Goal: Task Accomplishment & Management: Manage account settings

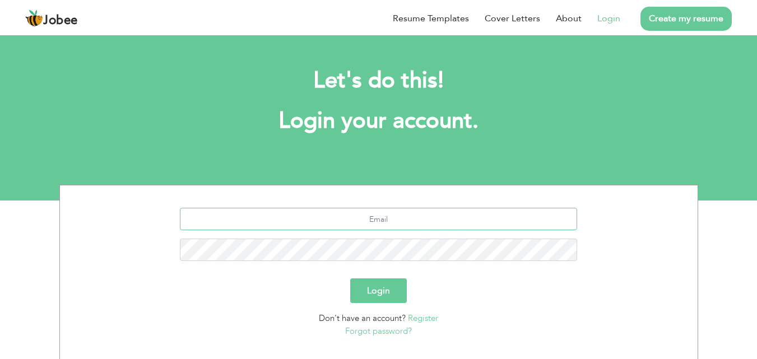
click at [404, 222] on input "text" at bounding box center [378, 219] width 397 height 22
type input "[EMAIL_ADDRESS][DOMAIN_NAME]"
click at [350, 278] on button "Login" at bounding box center [378, 290] width 57 height 25
click at [374, 285] on button "Login" at bounding box center [378, 290] width 57 height 25
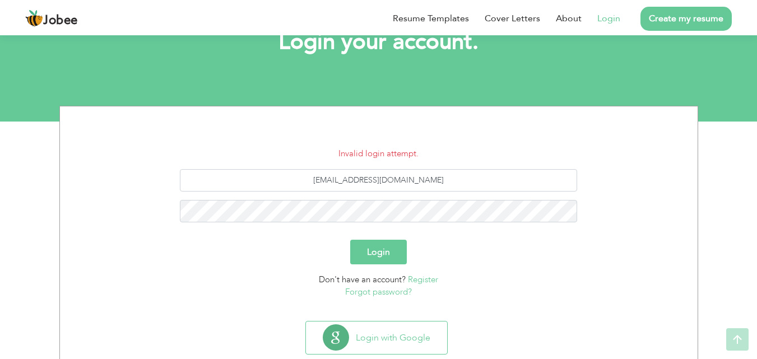
scroll to position [84, 0]
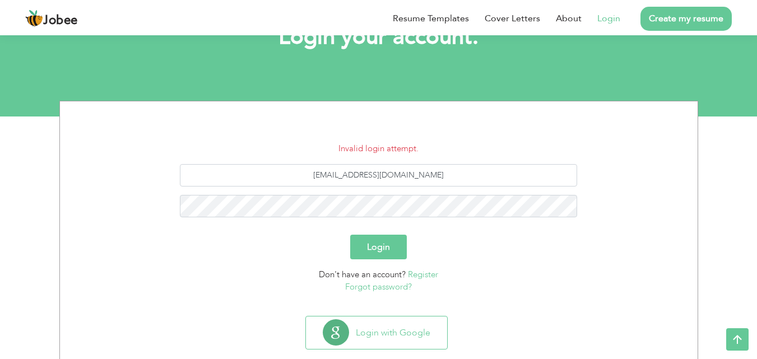
click at [374, 285] on link "Forgot password?" at bounding box center [378, 286] width 67 height 11
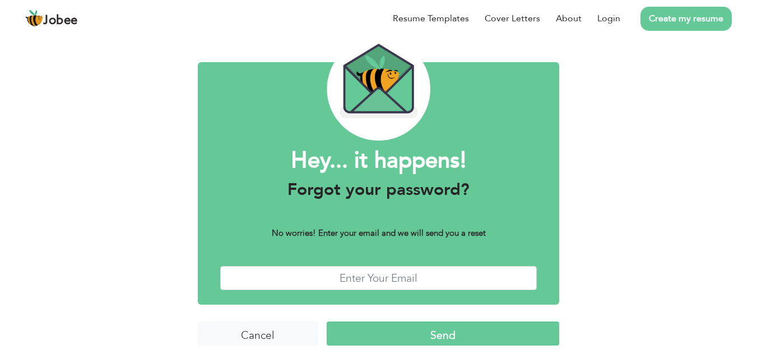
scroll to position [44, 0]
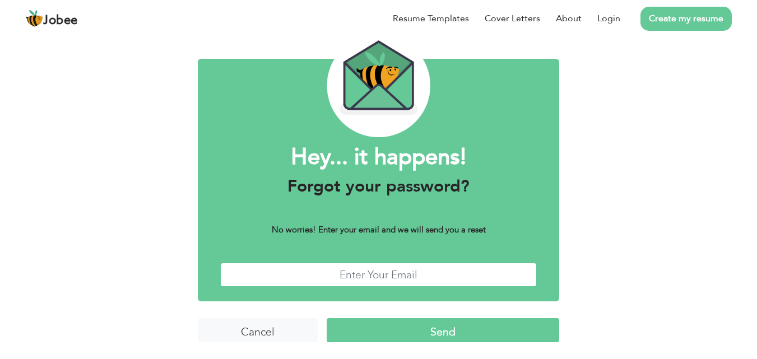
click at [379, 273] on input "text" at bounding box center [378, 275] width 317 height 24
type input "[EMAIL_ADDRESS][DOMAIN_NAME]"
click at [408, 333] on input "Send" at bounding box center [443, 330] width 232 height 24
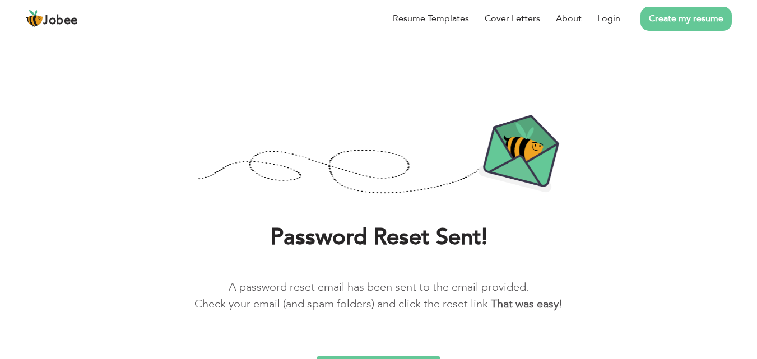
click at [408, 329] on div "Password Reset Sent! A password reset email has been sent to the email provided…" at bounding box center [378, 276] width 740 height 106
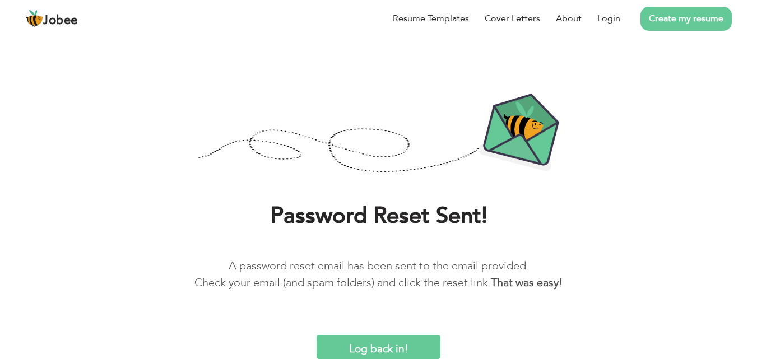
click at [396, 349] on input "Log back in!" at bounding box center [377, 347] width 123 height 24
click at [399, 342] on input "Log back in!" at bounding box center [377, 347] width 123 height 24
click at [375, 342] on input "Log back in!" at bounding box center [377, 347] width 123 height 24
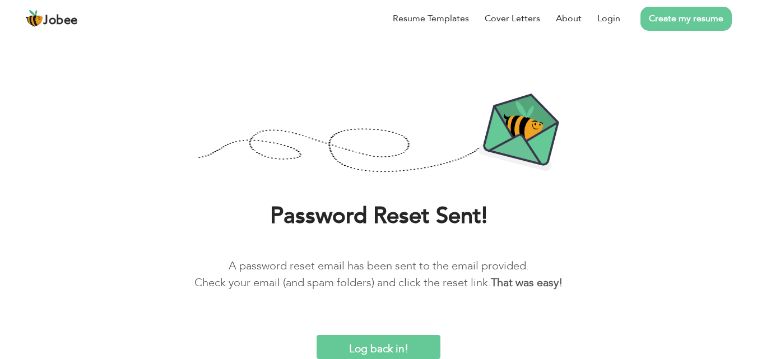
click at [375, 342] on input "Log back in!" at bounding box center [377, 347] width 123 height 24
click at [372, 350] on input "Log back in!" at bounding box center [377, 347] width 123 height 24
click at [381, 356] on input "Log back in!" at bounding box center [377, 347] width 123 height 24
click at [389, 344] on input "Log back in!" at bounding box center [377, 347] width 123 height 24
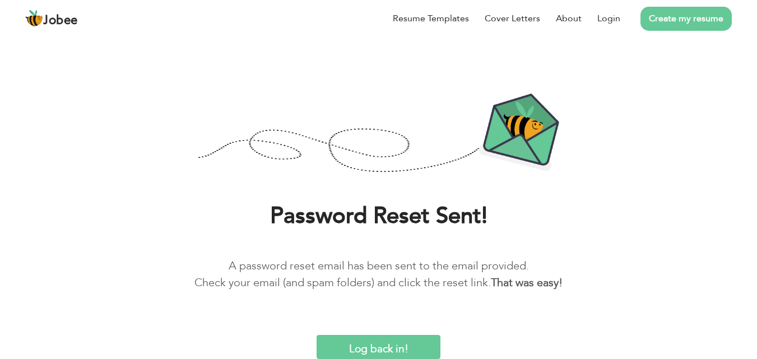
click at [389, 344] on input "Log back in!" at bounding box center [377, 347] width 123 height 24
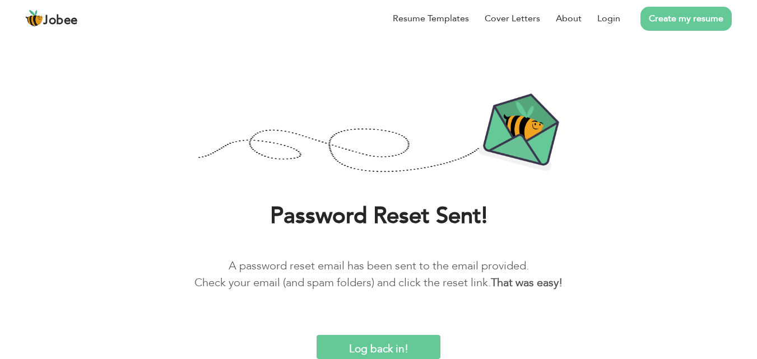
click at [389, 344] on input "Log back in!" at bounding box center [377, 347] width 123 height 24
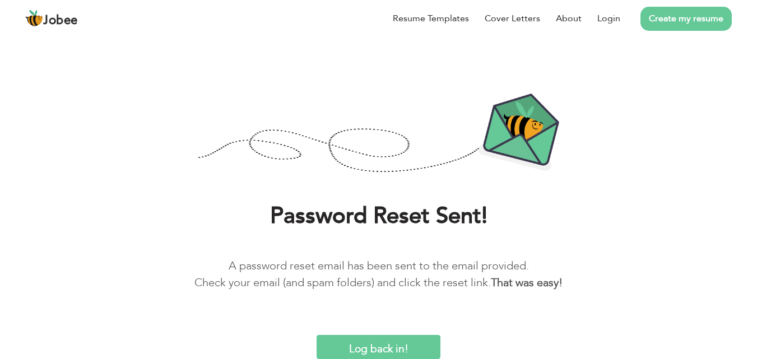
click at [389, 344] on input "Log back in!" at bounding box center [377, 347] width 123 height 24
click at [604, 18] on link "Login" at bounding box center [608, 18] width 23 height 13
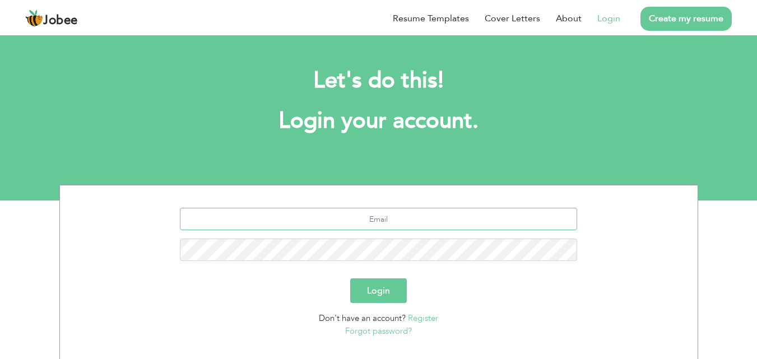
click at [421, 223] on input "text" at bounding box center [378, 219] width 397 height 22
type input "[EMAIL_ADDRESS][DOMAIN_NAME]"
click at [397, 287] on button "Login" at bounding box center [378, 290] width 57 height 25
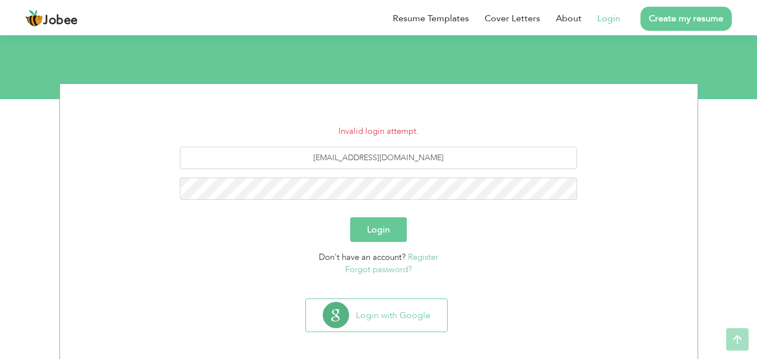
scroll to position [103, 0]
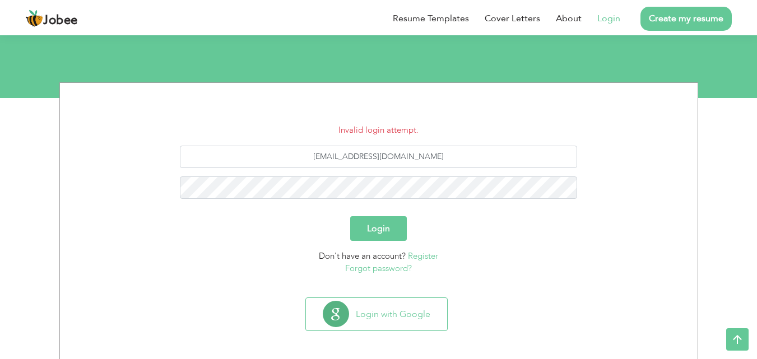
click at [383, 269] on link "Forgot password?" at bounding box center [378, 268] width 67 height 11
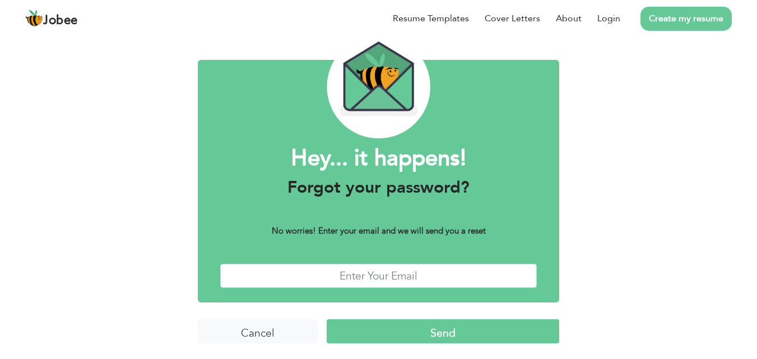
scroll to position [44, 0]
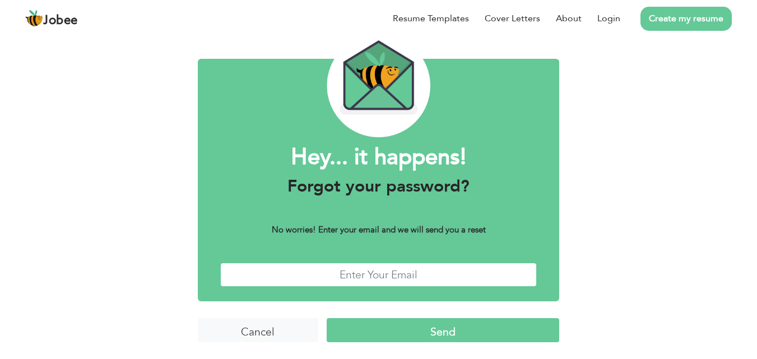
click at [394, 275] on input "text" at bounding box center [378, 275] width 317 height 24
type input "[EMAIL_ADDRESS][DOMAIN_NAME]"
click at [402, 325] on input "Send" at bounding box center [443, 330] width 232 height 24
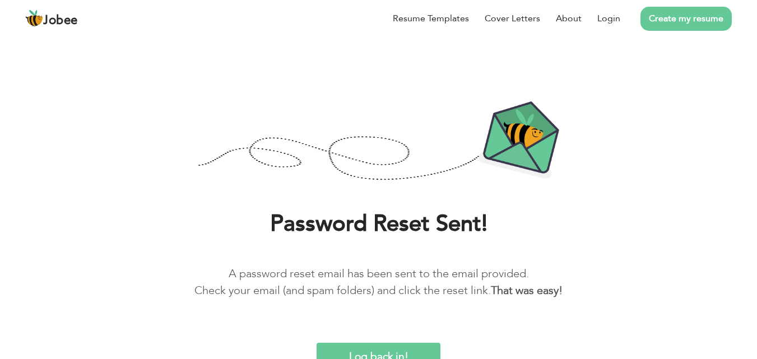
scroll to position [21, 0]
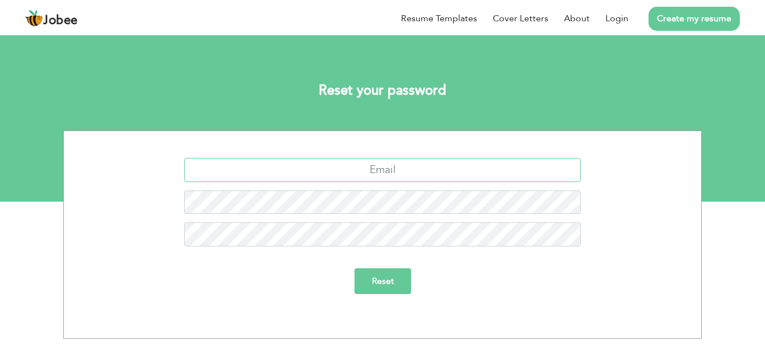
click at [433, 171] on input "text" at bounding box center [382, 170] width 397 height 24
type input "Rafianoonschool@gmail.com"
click at [374, 281] on input "Reset" at bounding box center [383, 281] width 57 height 26
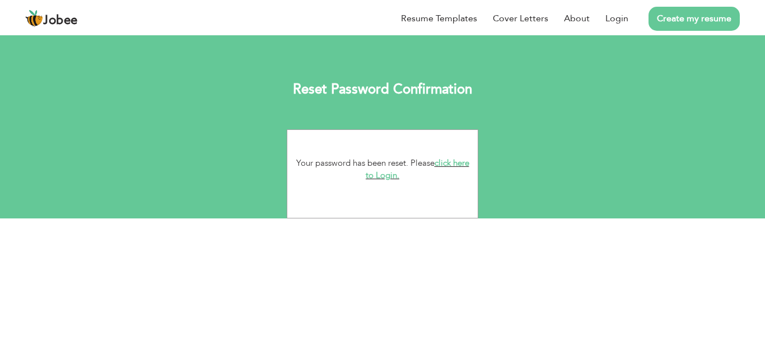
click at [394, 176] on link "click here to Login." at bounding box center [418, 169] width 104 height 24
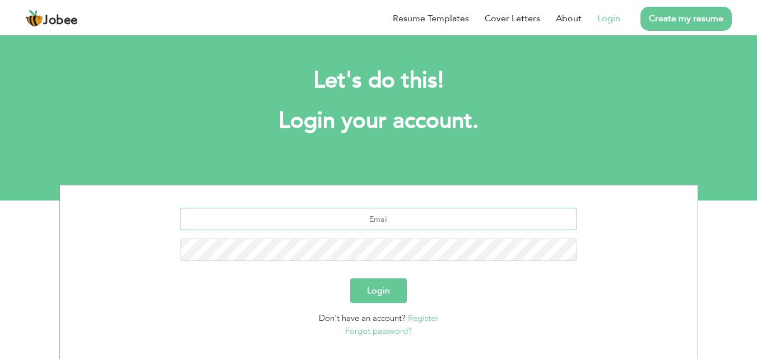
click at [375, 223] on input "text" at bounding box center [378, 219] width 397 height 22
type input "[EMAIL_ADDRESS][DOMAIN_NAME]"
click at [387, 296] on button "Login" at bounding box center [378, 290] width 57 height 25
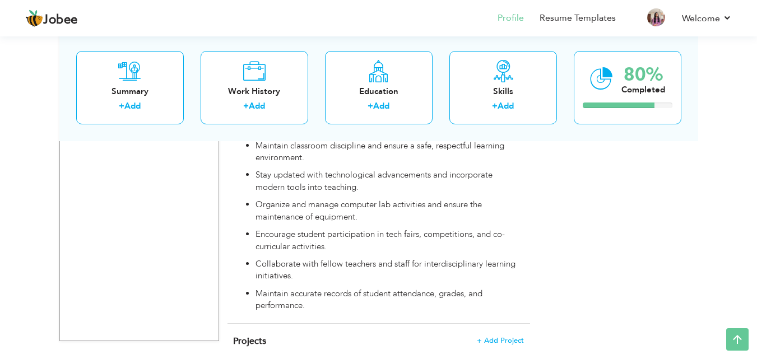
scroll to position [1034, 0]
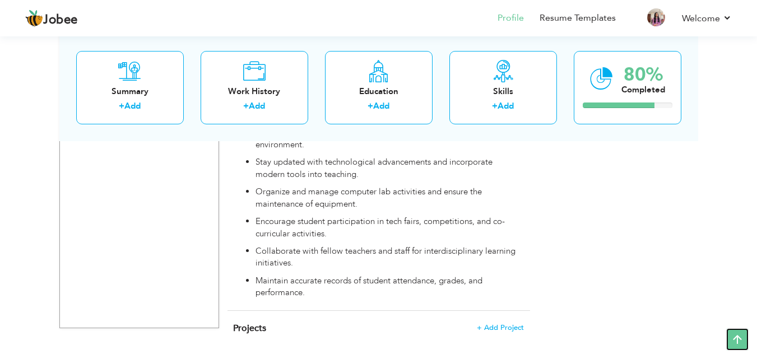
click at [738, 338] on icon at bounding box center [737, 339] width 22 height 22
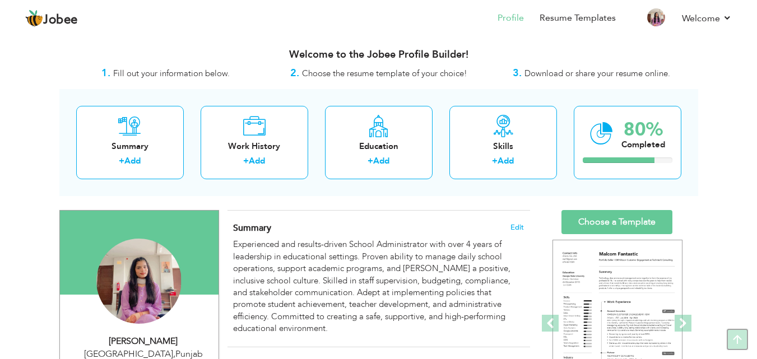
scroll to position [0, 0]
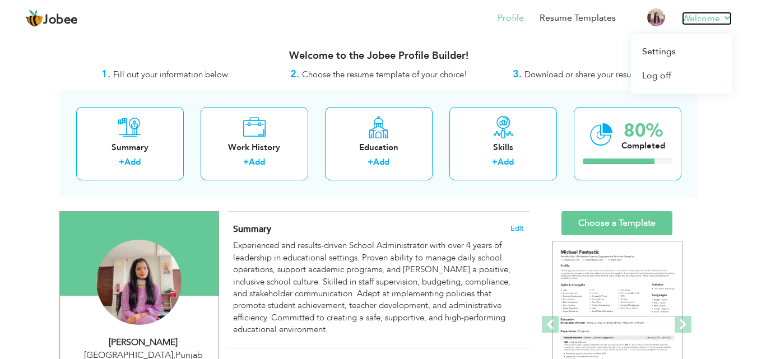
click at [724, 17] on link "Welcome" at bounding box center [707, 18] width 50 height 13
click at [592, 19] on link "Resume Templates" at bounding box center [577, 18] width 76 height 13
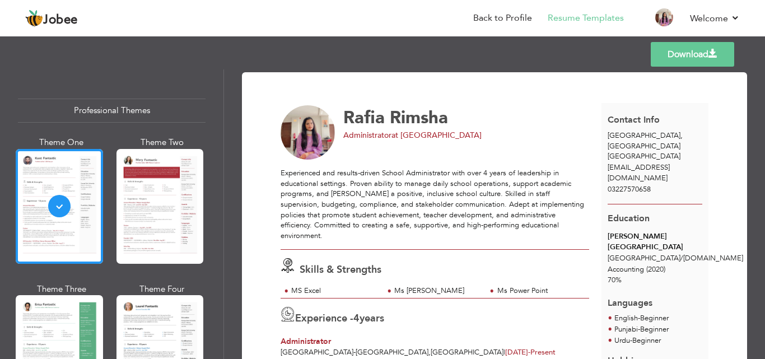
click at [684, 54] on link "Download" at bounding box center [692, 54] width 83 height 25
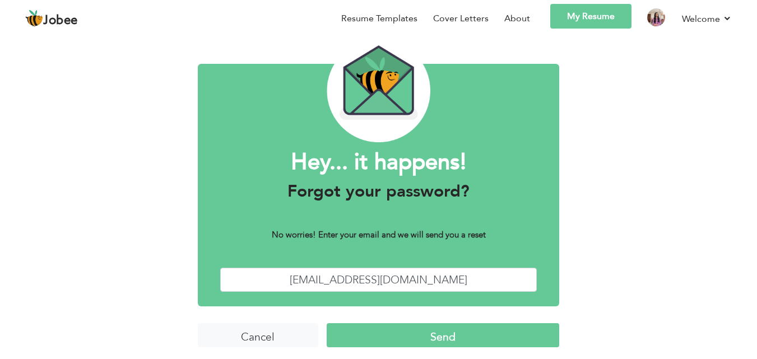
scroll to position [44, 0]
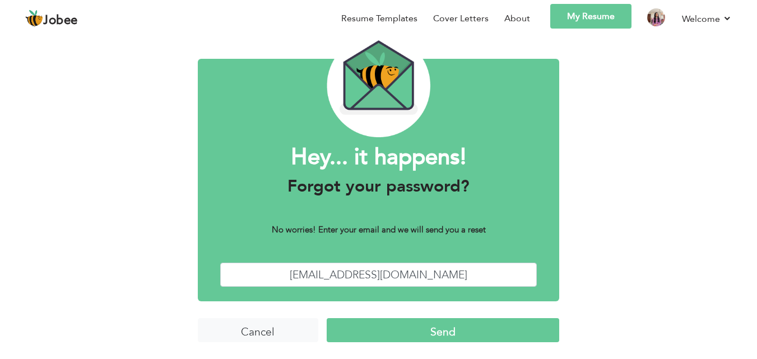
click at [585, 11] on link "My Resume" at bounding box center [590, 16] width 81 height 25
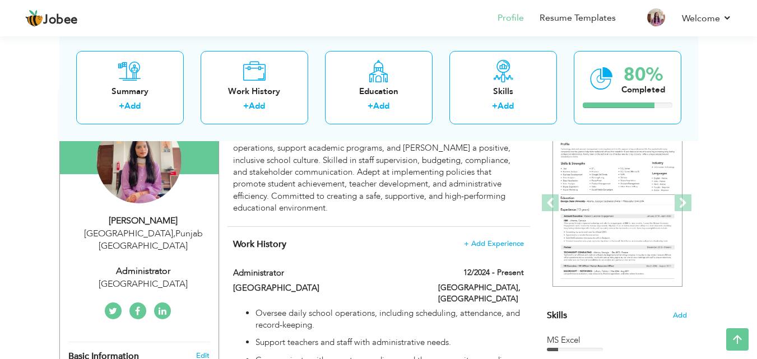
scroll to position [112, 0]
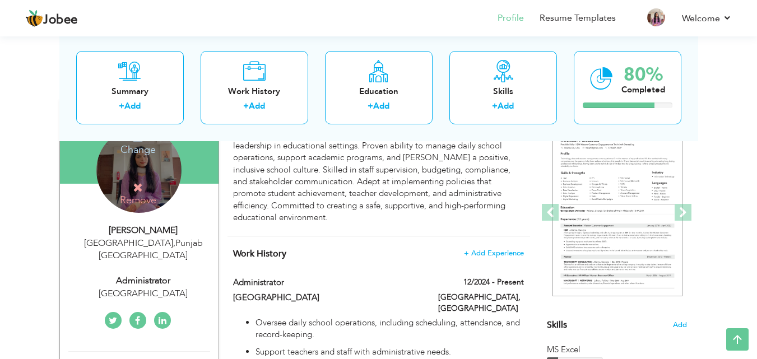
click at [142, 147] on h4 "Change" at bounding box center [138, 142] width 80 height 27
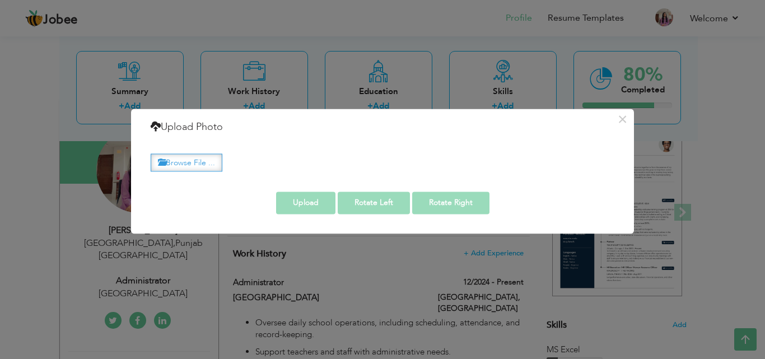
click at [201, 170] on label "Browse File ..." at bounding box center [187, 162] width 72 height 17
click at [0, 0] on input "Browse File ..." at bounding box center [0, 0] width 0 height 0
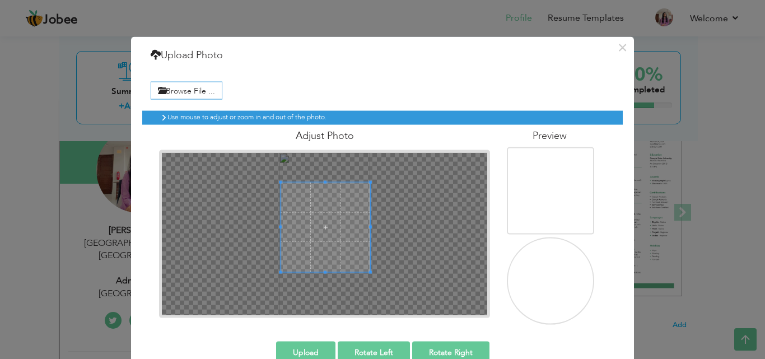
click at [355, 227] on span at bounding box center [326, 227] width 90 height 90
click at [357, 234] on span at bounding box center [326, 233] width 90 height 90
click at [310, 348] on button "Upload" at bounding box center [305, 352] width 59 height 22
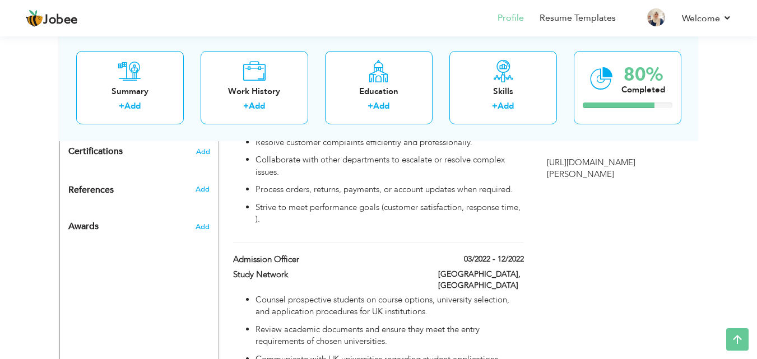
scroll to position [0, 0]
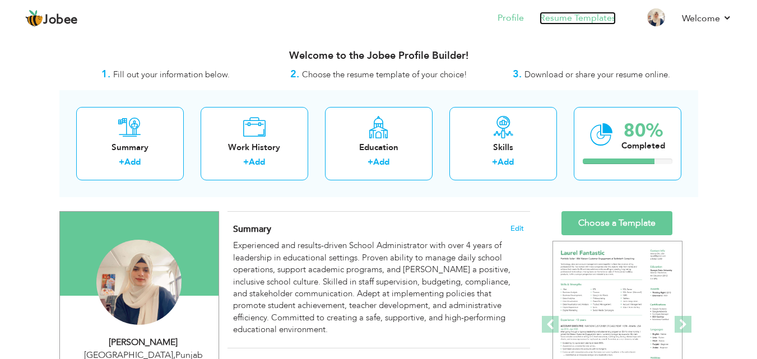
click at [586, 20] on link "Resume Templates" at bounding box center [577, 18] width 76 height 13
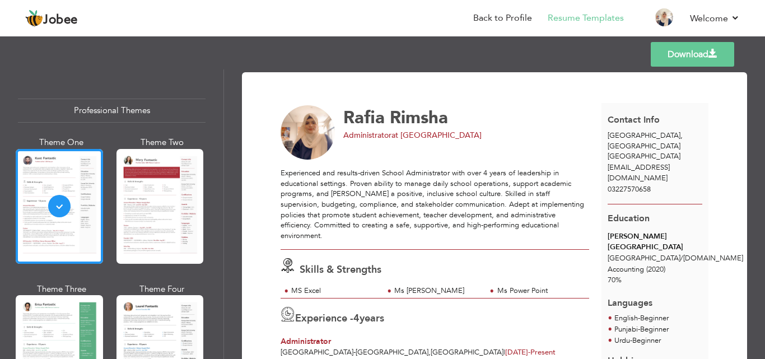
click at [314, 140] on img at bounding box center [308, 132] width 55 height 55
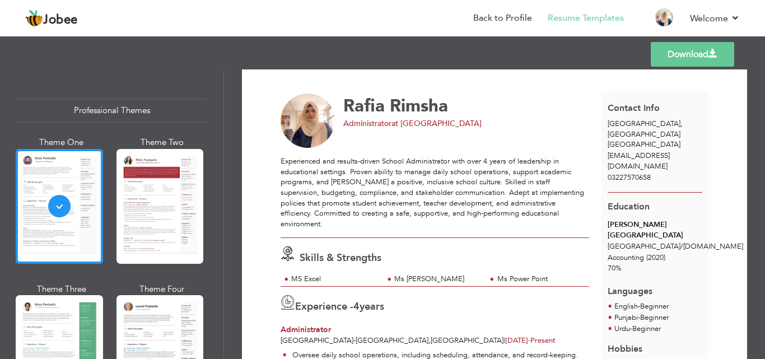
scroll to position [11, 0]
click at [662, 151] on span "rafianoonschool@gmail.com" at bounding box center [639, 161] width 62 height 21
click at [496, 167] on div "Experienced and results-driven School Administrator with over 4 years of leader…" at bounding box center [435, 193] width 309 height 73
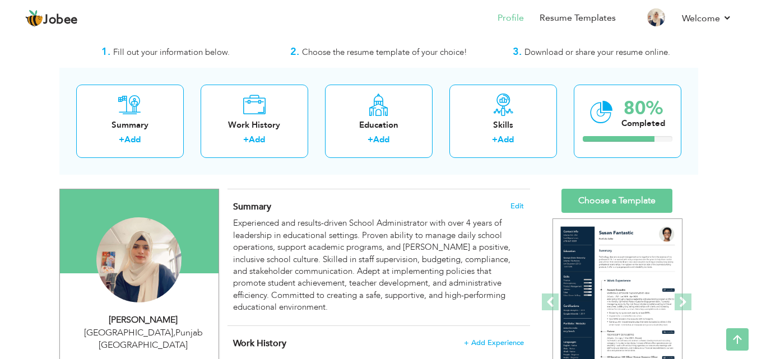
scroll to position [18, 0]
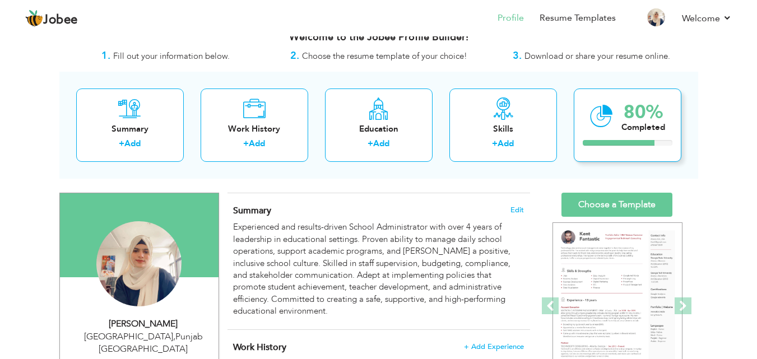
click at [595, 127] on icon at bounding box center [601, 116] width 23 height 38
click at [478, 119] on div "Skills + Add" at bounding box center [503, 125] width 108 height 73
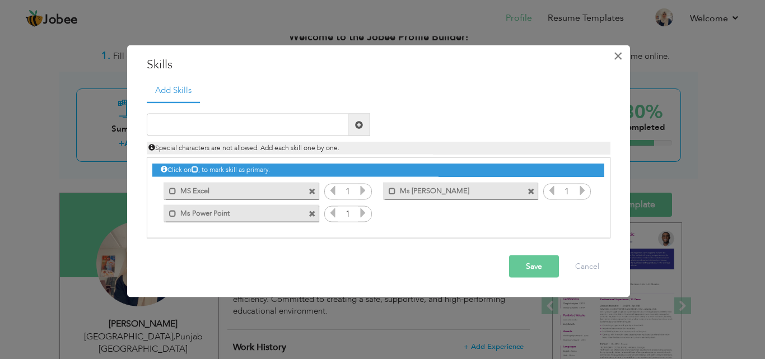
click at [618, 58] on span "×" at bounding box center [618, 55] width 10 height 20
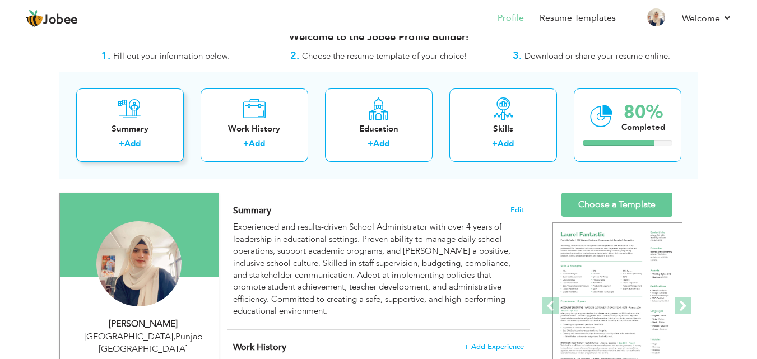
click at [167, 113] on div "Summary + Add" at bounding box center [130, 125] width 108 height 73
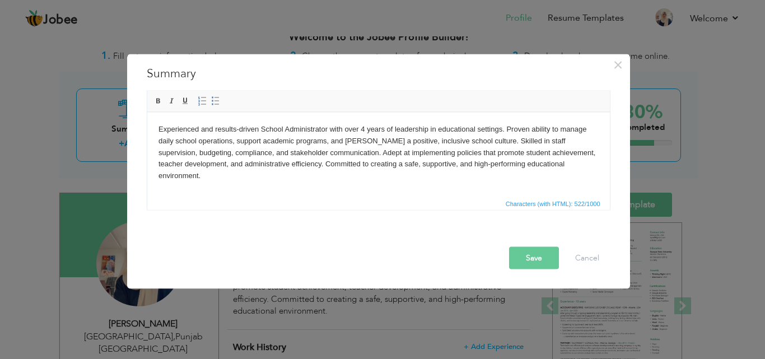
click at [529, 259] on button "Save" at bounding box center [534, 257] width 50 height 22
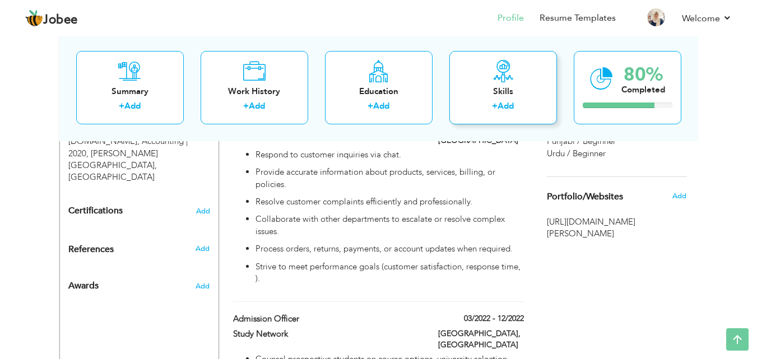
scroll to position [0, 0]
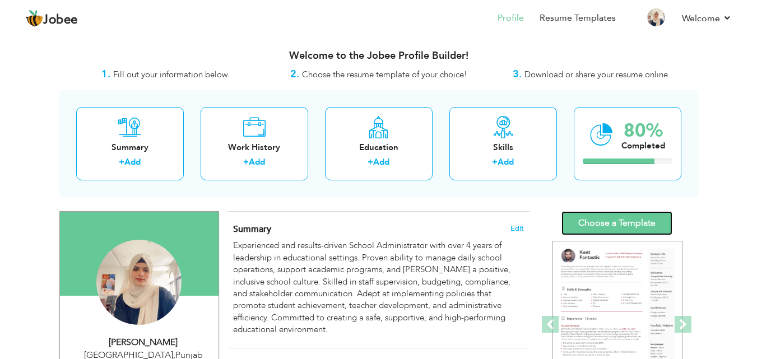
click at [590, 219] on link "Choose a Template" at bounding box center [616, 223] width 111 height 24
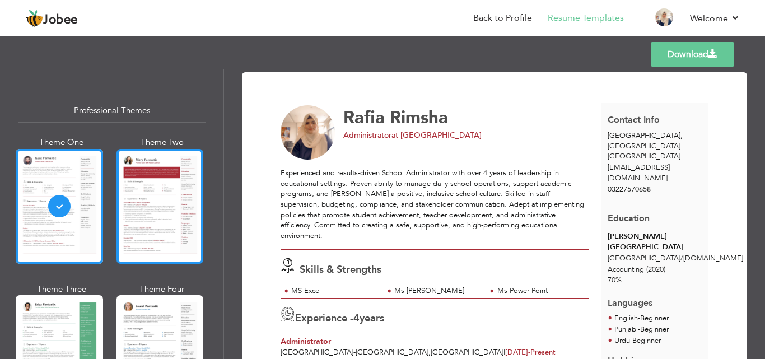
click at [170, 203] on div at bounding box center [160, 206] width 87 height 115
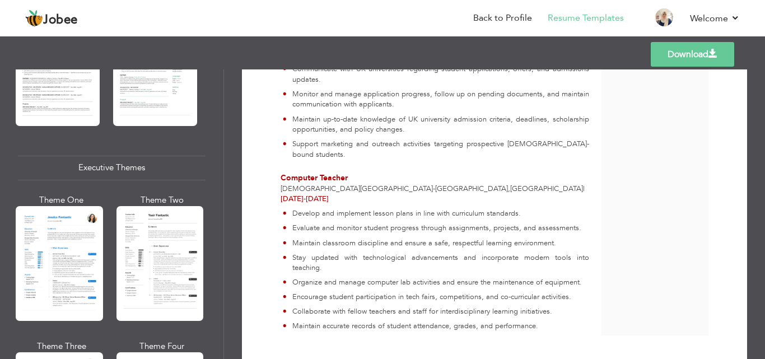
scroll to position [803, 0]
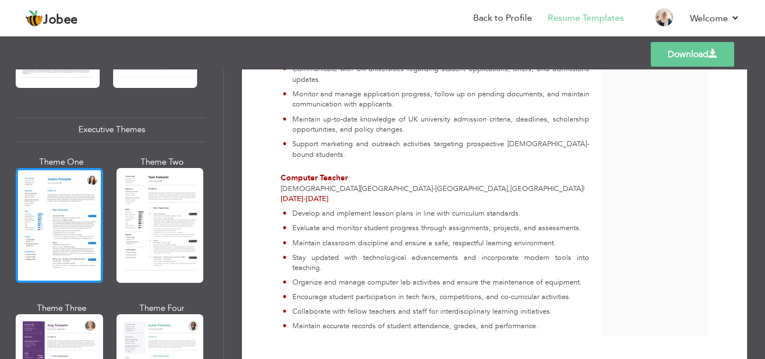
click at [65, 245] on div at bounding box center [59, 225] width 87 height 115
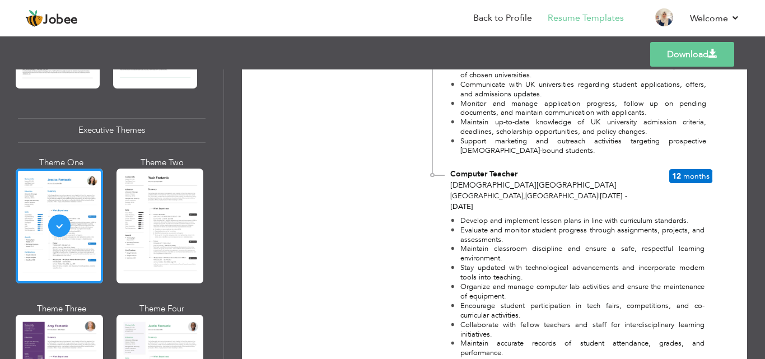
scroll to position [612, 0]
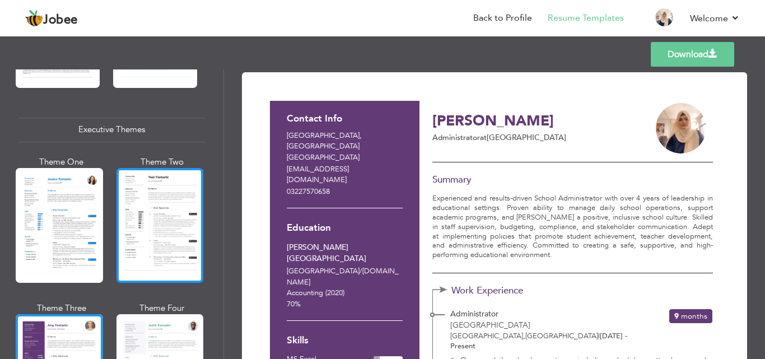
scroll to position [0, 0]
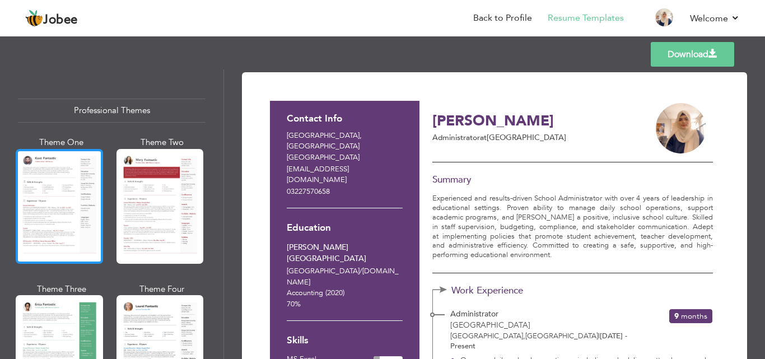
click at [72, 213] on div at bounding box center [59, 206] width 87 height 115
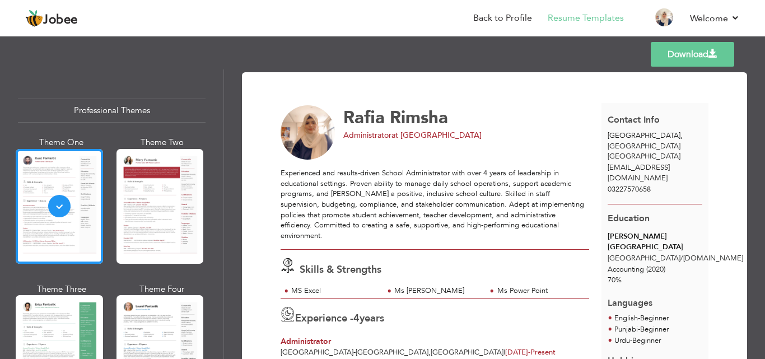
click at [314, 134] on img at bounding box center [308, 132] width 55 height 55
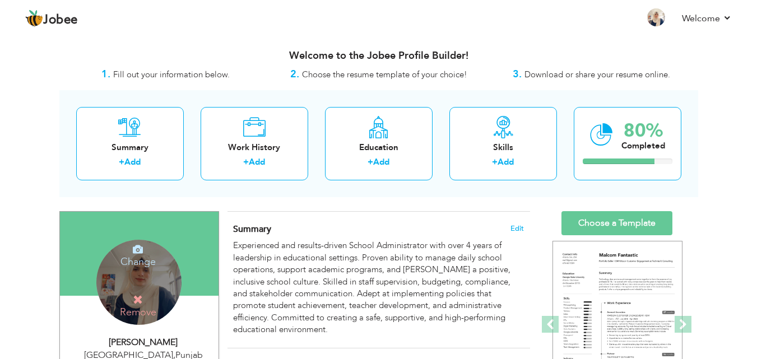
click at [142, 259] on h4 "Change" at bounding box center [138, 254] width 80 height 27
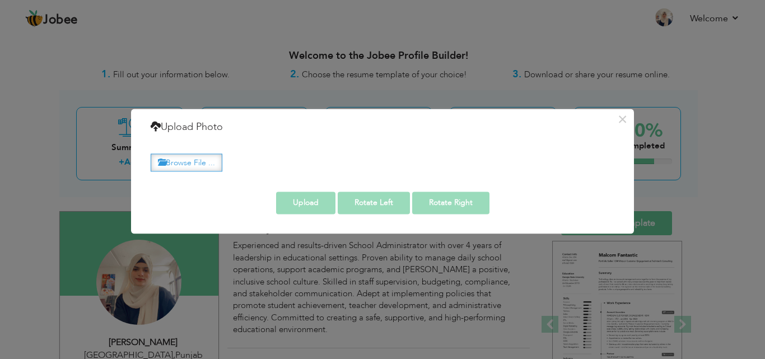
click at [190, 165] on label "Browse File ..." at bounding box center [187, 162] width 72 height 17
click at [0, 0] on input "Browse File ..." at bounding box center [0, 0] width 0 height 0
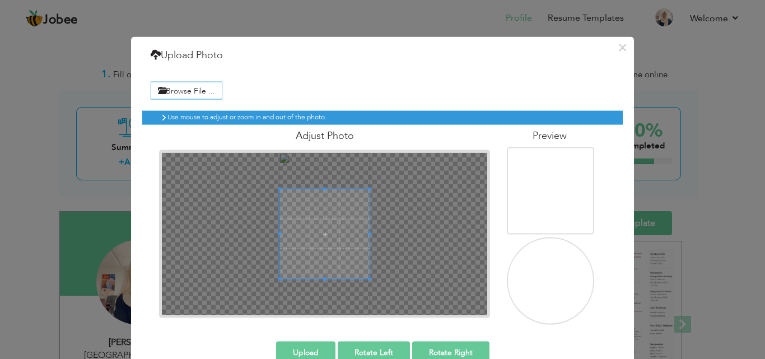
click at [303, 350] on button "Upload" at bounding box center [305, 352] width 59 height 22
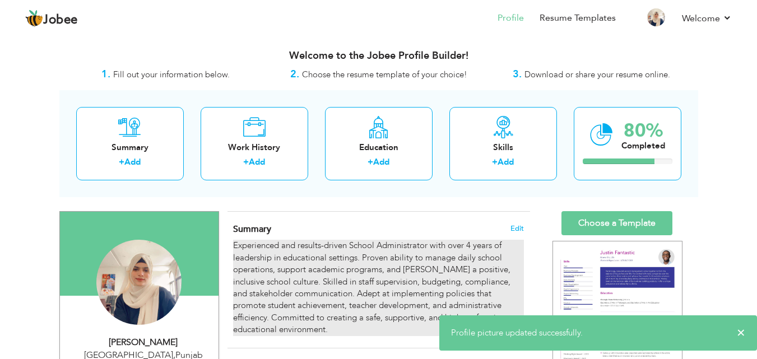
click at [324, 307] on div "Experienced and results-driven School Administrator with over 4 years of leader…" at bounding box center [378, 288] width 290 height 96
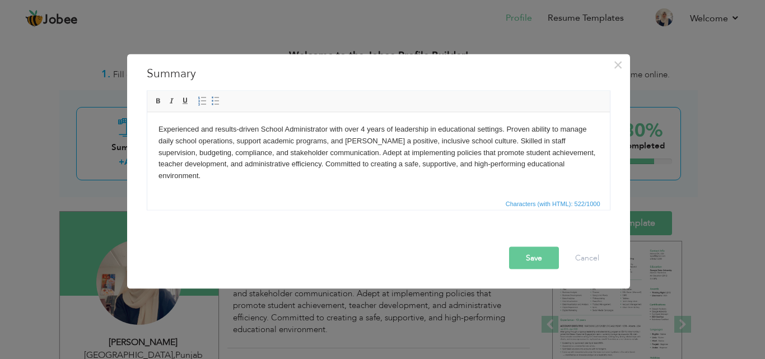
click at [526, 257] on button "Save" at bounding box center [534, 257] width 50 height 22
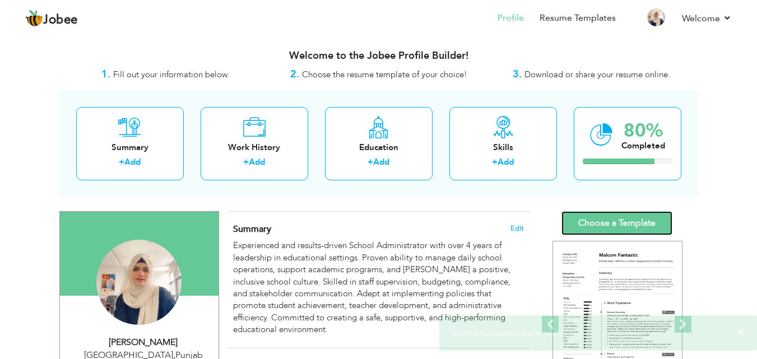
click at [584, 223] on link "Choose a Template" at bounding box center [616, 223] width 111 height 24
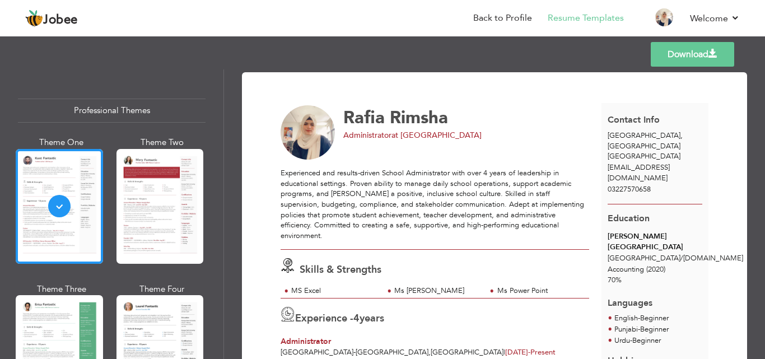
click at [678, 52] on link "Download" at bounding box center [692, 54] width 83 height 25
